Goal: Contribute content: Contribute content

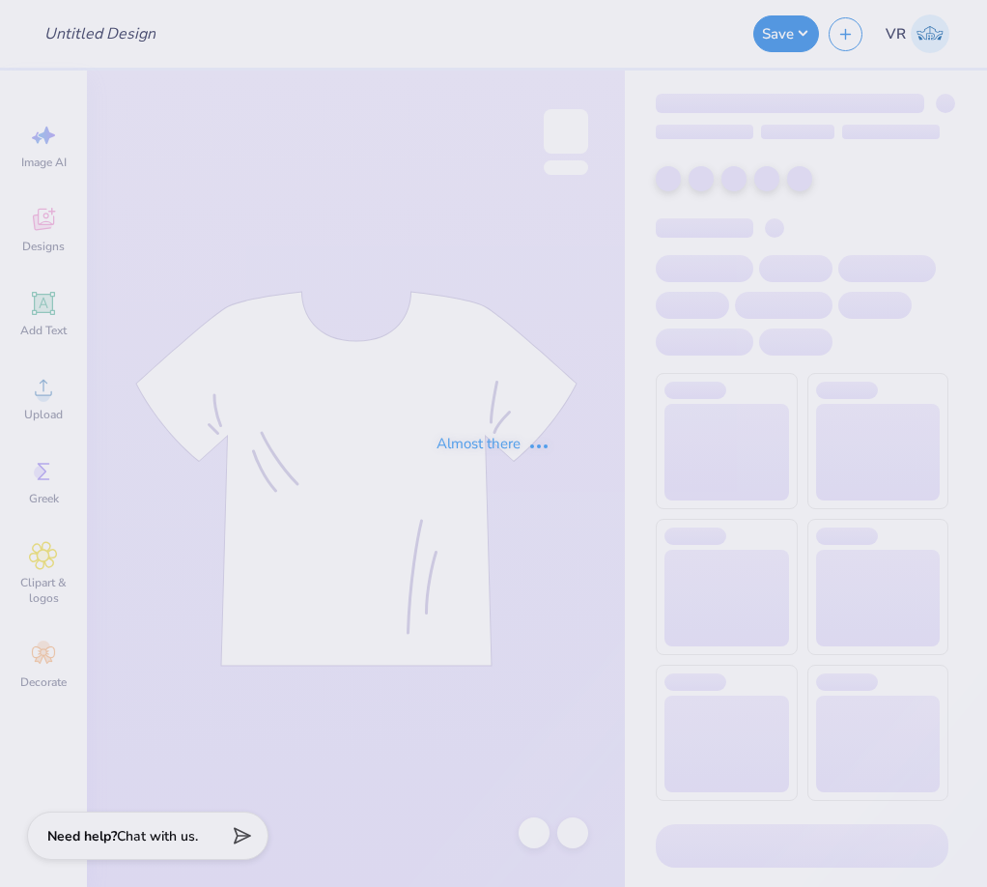
type input "[GEOGRAPHIC_DATA][US_STATE] : [PERSON_NAME]"
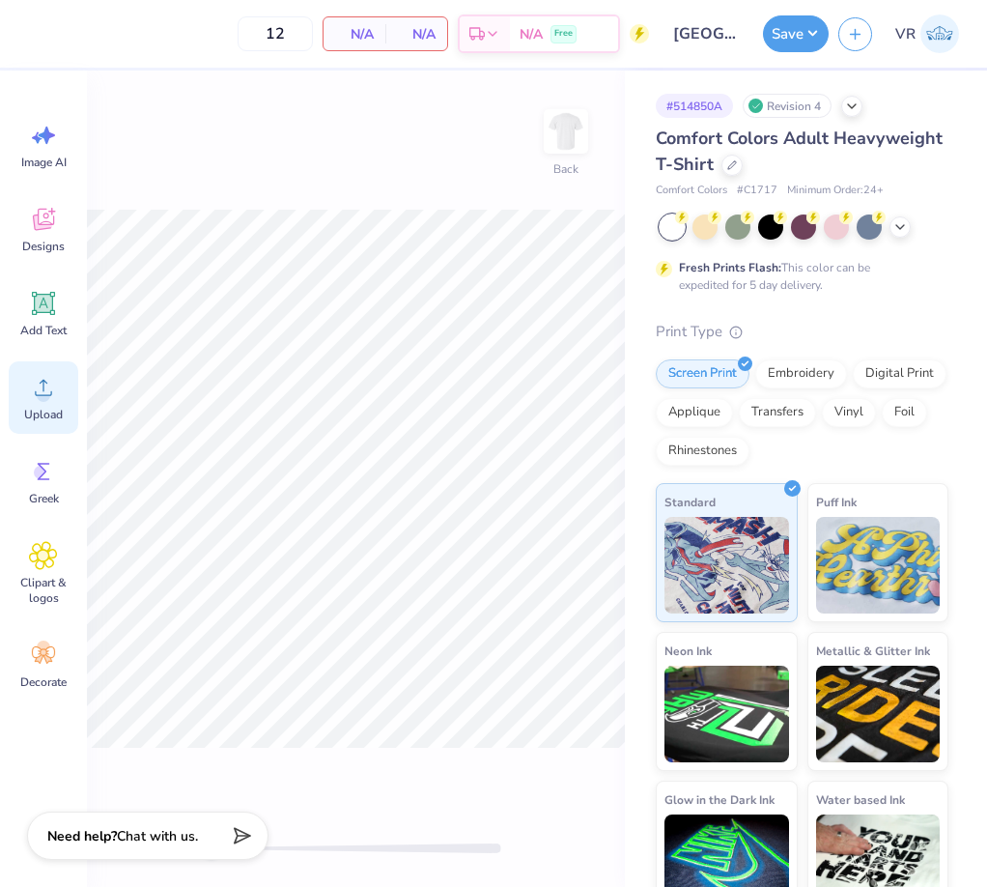
click at [46, 403] on div "Upload" at bounding box center [44, 397] width 70 height 72
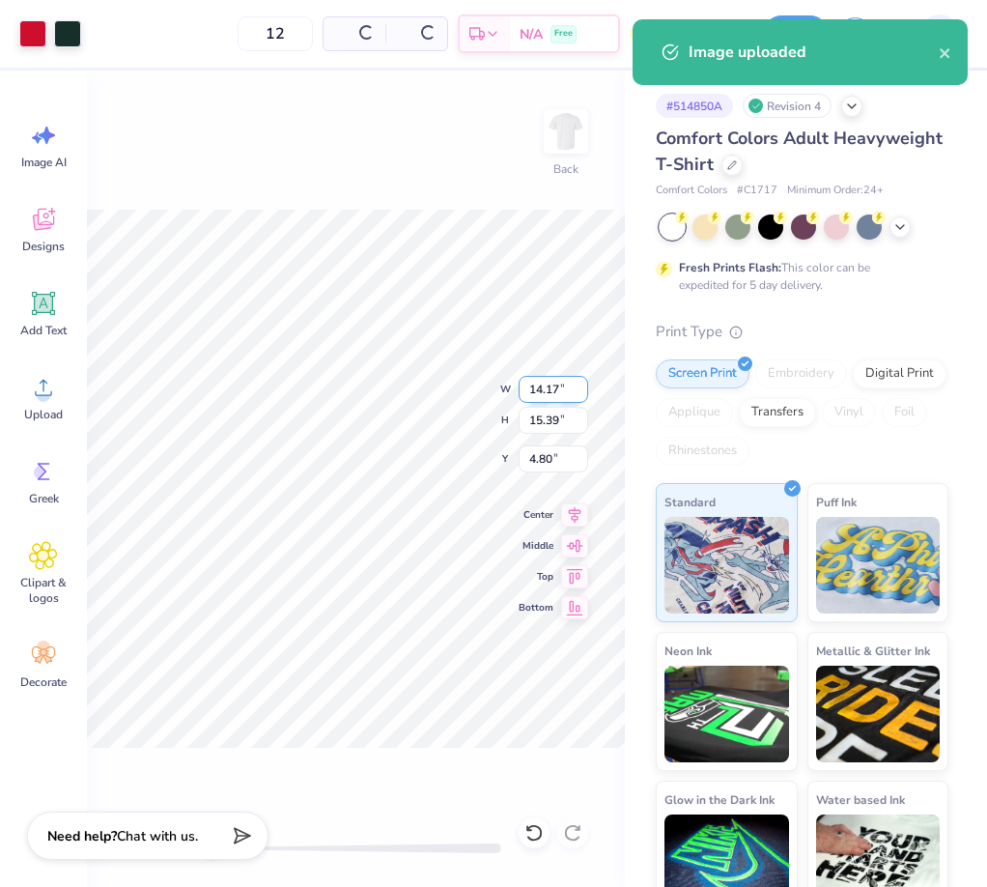
click at [541, 389] on input "14.17" at bounding box center [554, 389] width 70 height 27
type input "12"
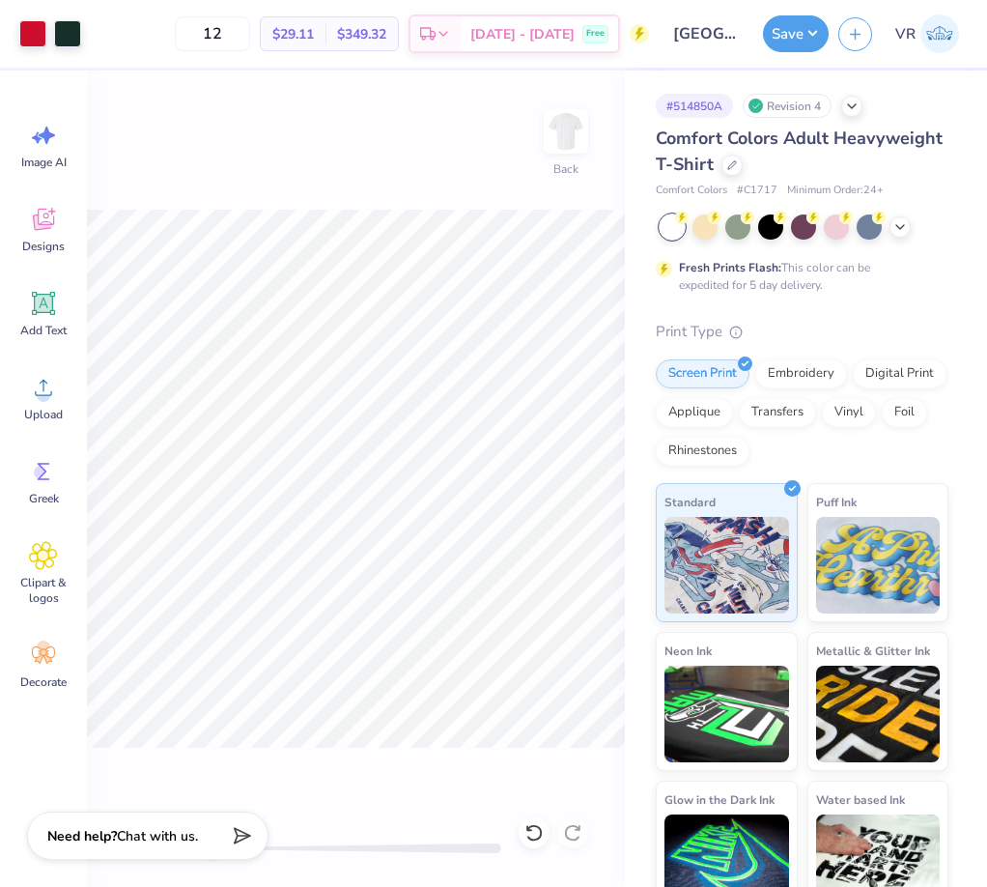
click at [564, 750] on div "Back" at bounding box center [356, 479] width 538 height 816
click at [529, 457] on input "6.98" at bounding box center [554, 458] width 70 height 27
type input "3"
click at [553, 458] on input "2.00" at bounding box center [554, 458] width 70 height 27
type input "3"
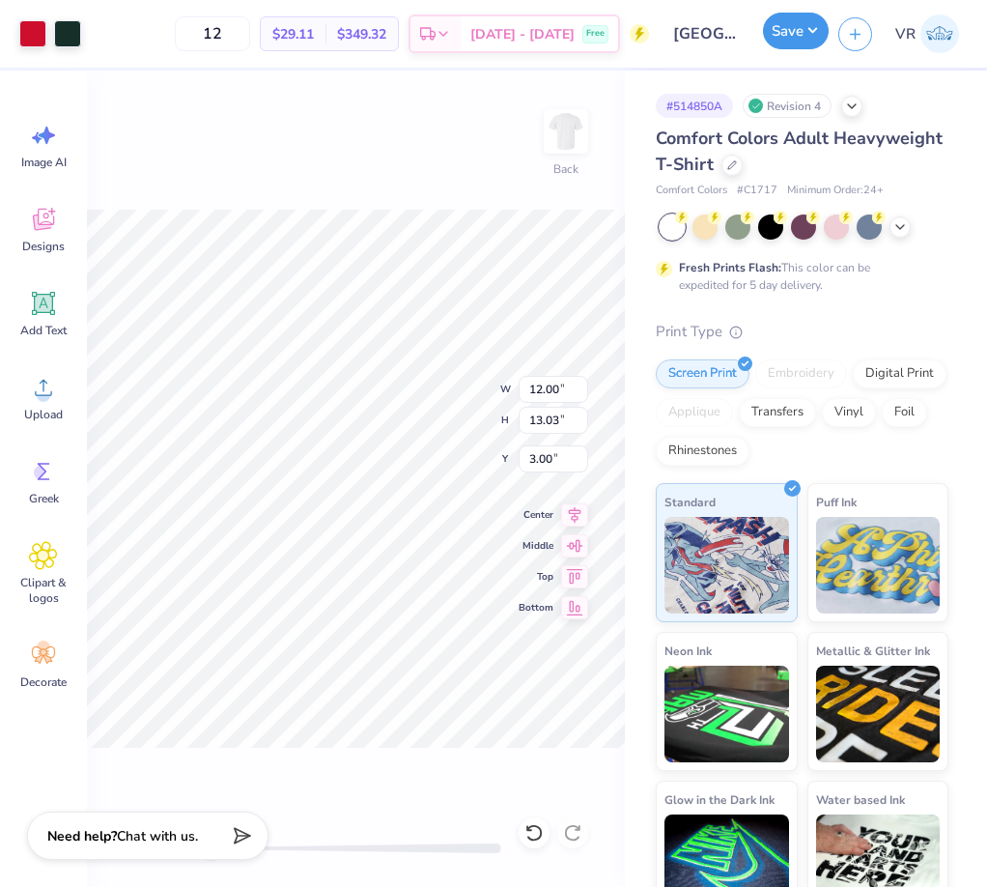
click at [787, 31] on button "Save" at bounding box center [796, 31] width 66 height 37
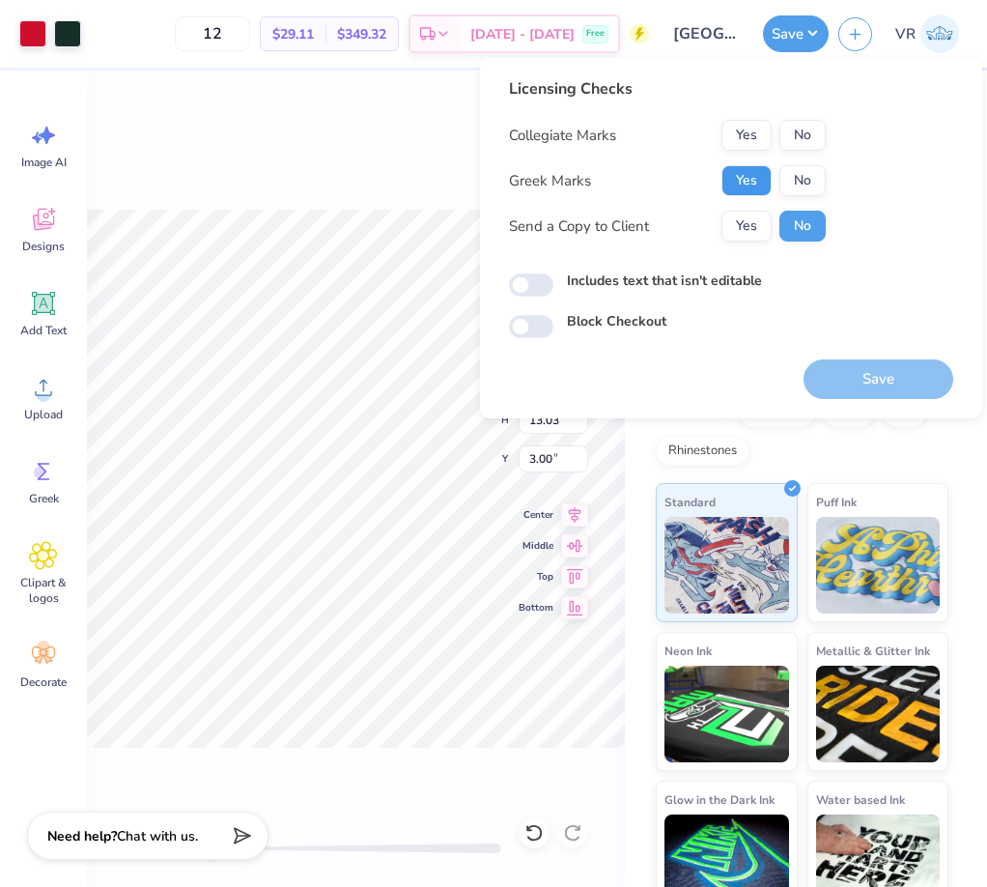
click at [748, 176] on button "Yes" at bounding box center [746, 180] width 50 height 31
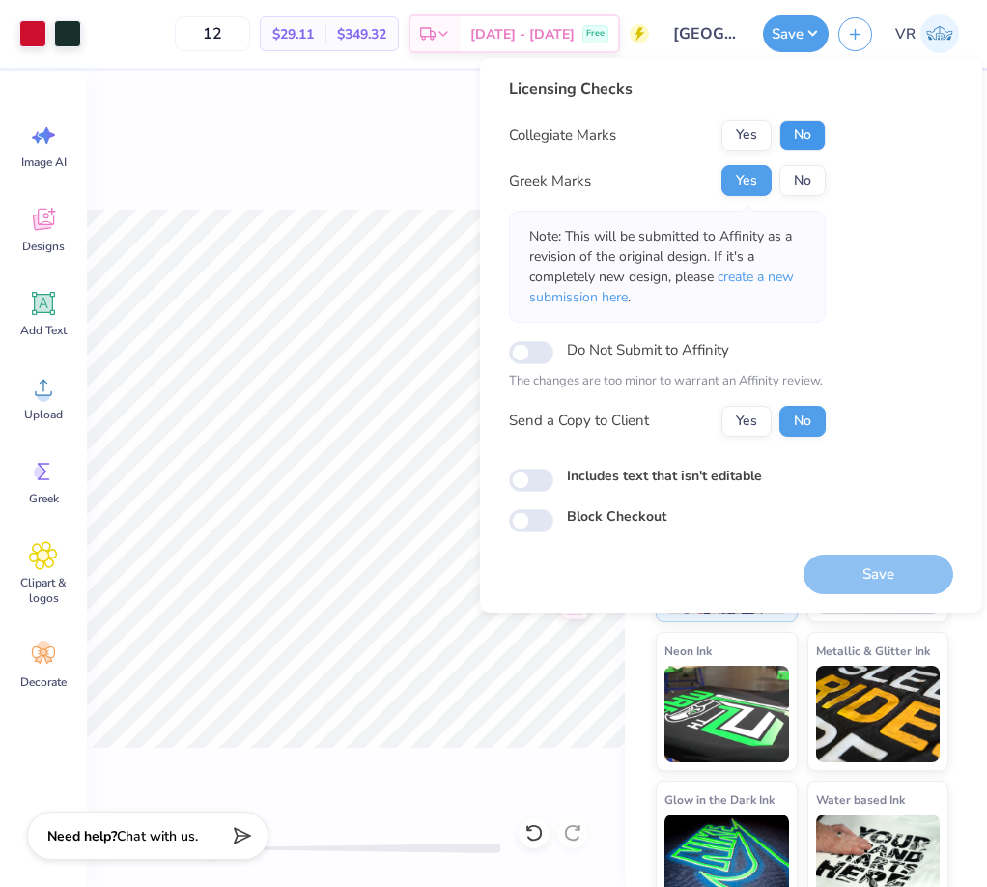
click at [791, 141] on button "No" at bounding box center [802, 135] width 46 height 31
click at [865, 580] on button "Save" at bounding box center [879, 574] width 150 height 40
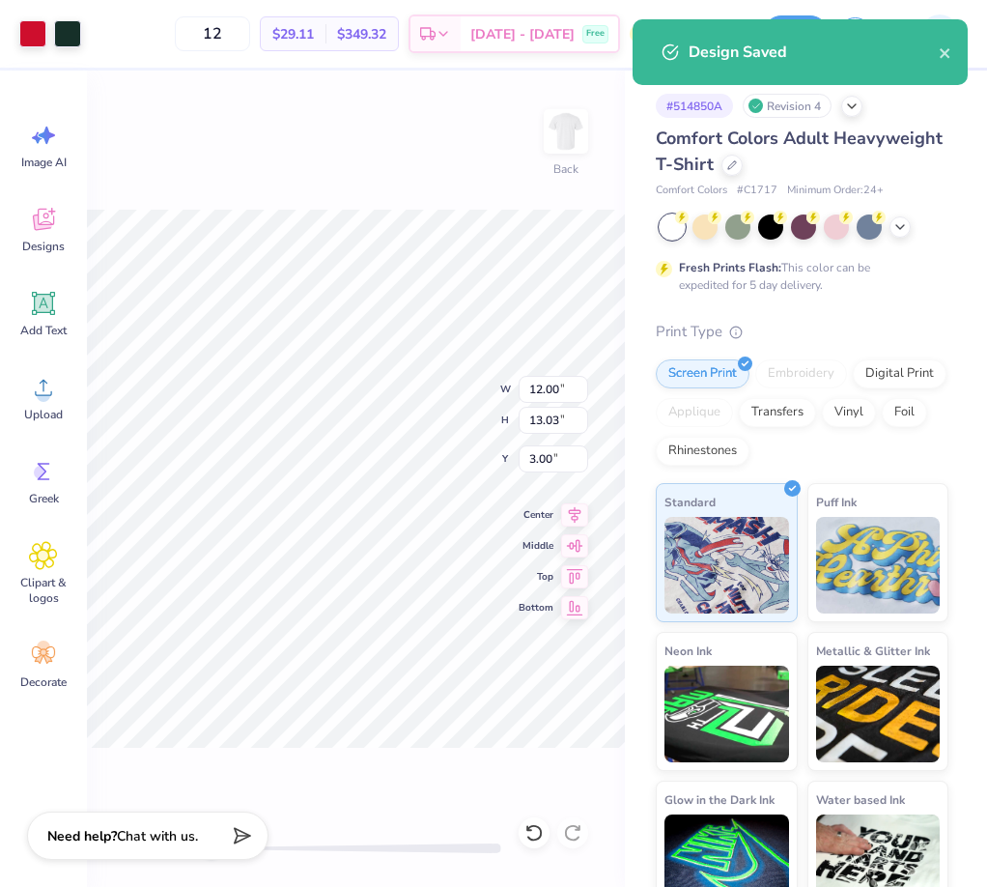
click at [425, 153] on div "Back W 12.00 12.00 " H 13.03 13.03 " Y 3.00 3.00 " Center Middle Top Bottom" at bounding box center [356, 479] width 538 height 816
